Goal: Task Accomplishment & Management: Complete application form

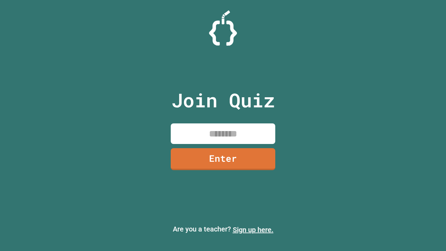
click at [253, 229] on link "Sign up here." at bounding box center [253, 229] width 41 height 8
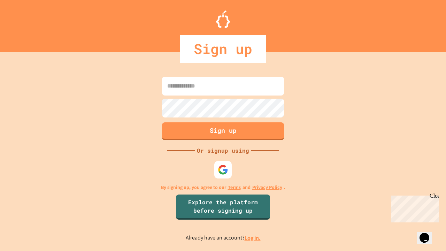
click at [253, 238] on link "Log in." at bounding box center [252, 237] width 16 height 7
